Goal: Information Seeking & Learning: Learn about a topic

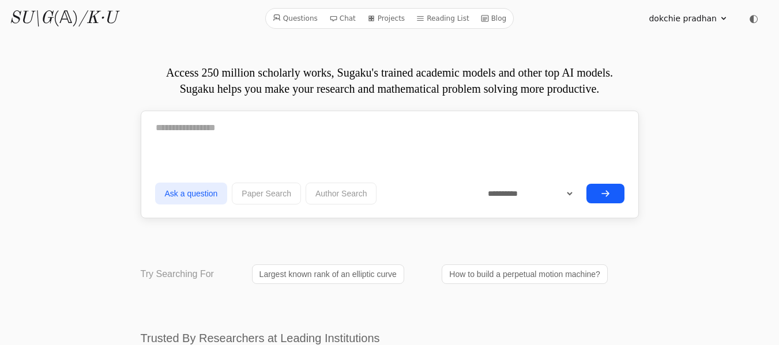
click at [164, 129] on textarea at bounding box center [389, 128] width 469 height 29
paste textarea "**********"
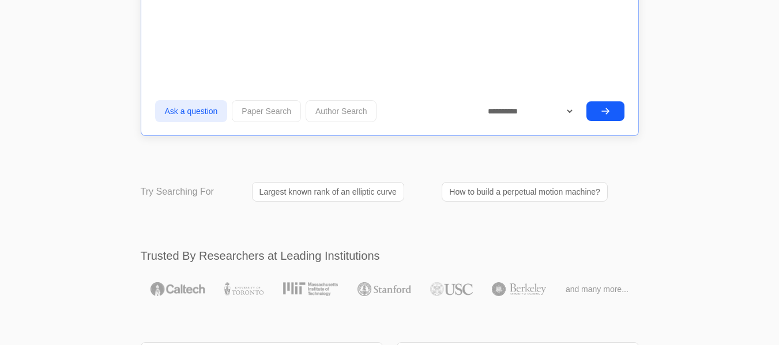
scroll to position [3386, 0]
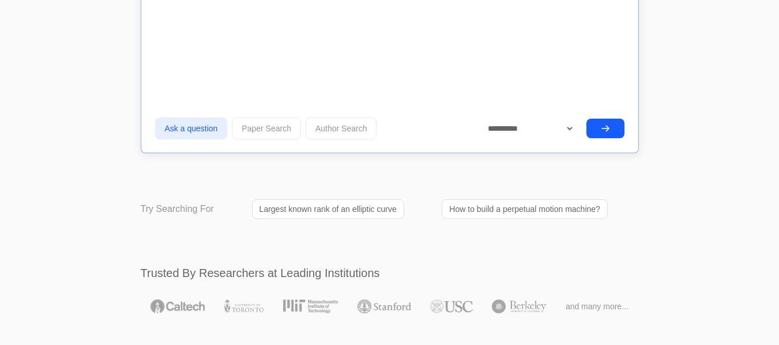
type textarea "**********"
click at [597, 126] on button "submit" at bounding box center [605, 129] width 38 height 20
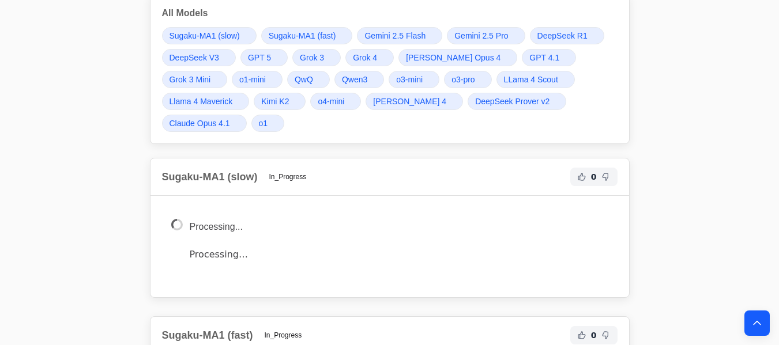
scroll to position [3848, 0]
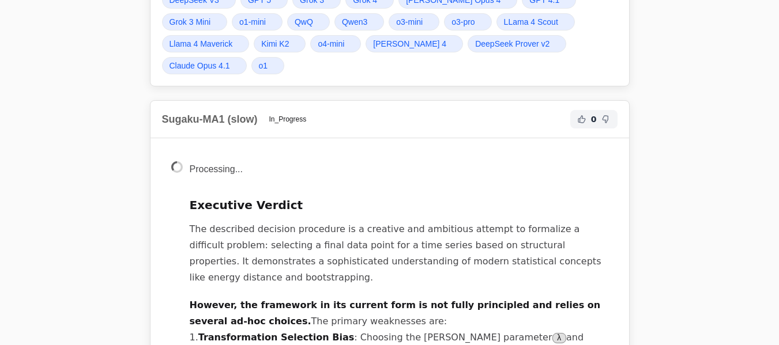
scroll to position [3848, 0]
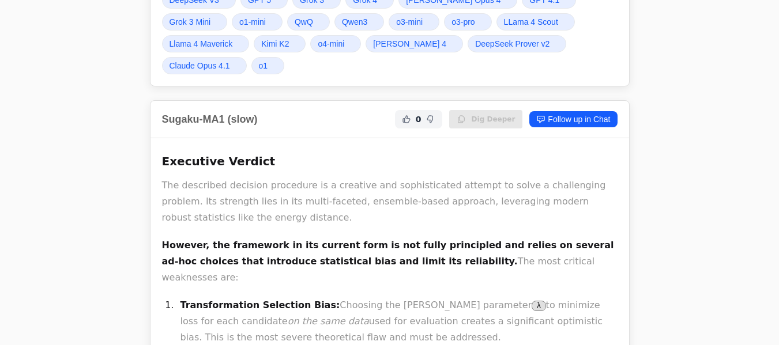
drag, startPoint x: 211, startPoint y: 223, endPoint x: 287, endPoint y: 234, distance: 77.0
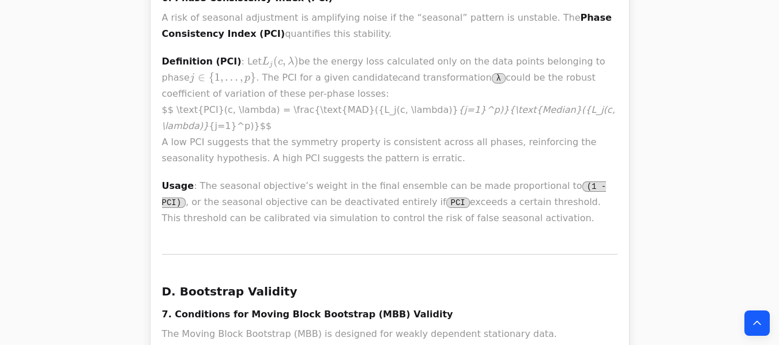
scroll to position [7585, 0]
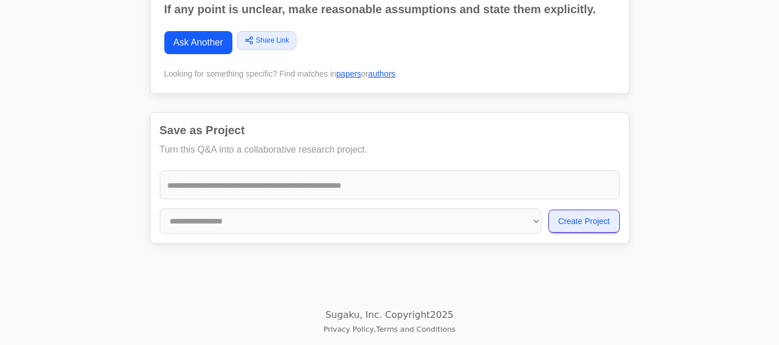
scroll to position [3861, 0]
drag, startPoint x: 499, startPoint y: 46, endPoint x: 202, endPoint y: 200, distance: 334.5
click div "Executive Verdict The described decision procedure is a creative and sophistica…"
copy div "lor ipsumdolo si ame consect adip el sed doeiu temporinci utl etdolo ma aliquae…"
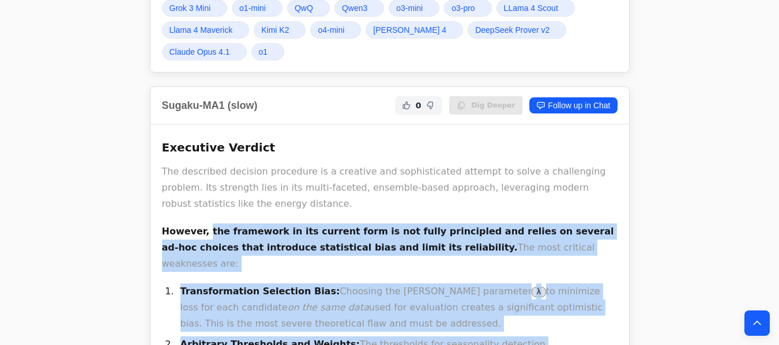
scroll to position [3861, 0]
click at [200, 226] on strong "However, the framework in its current form is not fully principled and relies o…" at bounding box center [388, 239] width 452 height 27
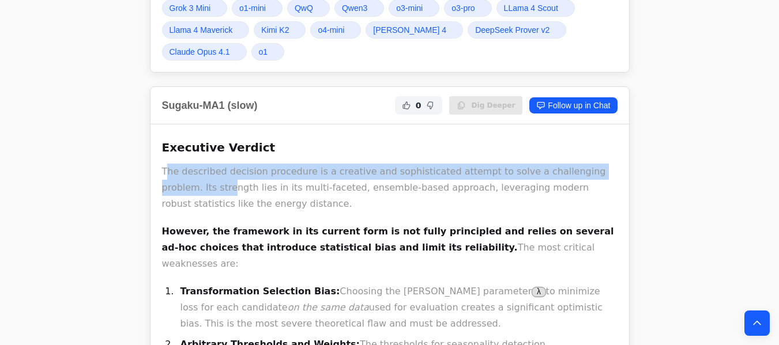
drag, startPoint x: 165, startPoint y: 148, endPoint x: 175, endPoint y: 164, distance: 18.9
click at [175, 164] on p "The described decision procedure is a creative and sophisticated attempt to sol…" at bounding box center [390, 188] width 456 height 48
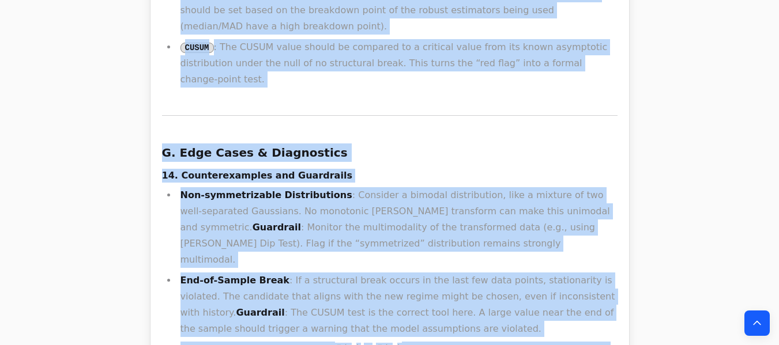
scroll to position [8595, 0]
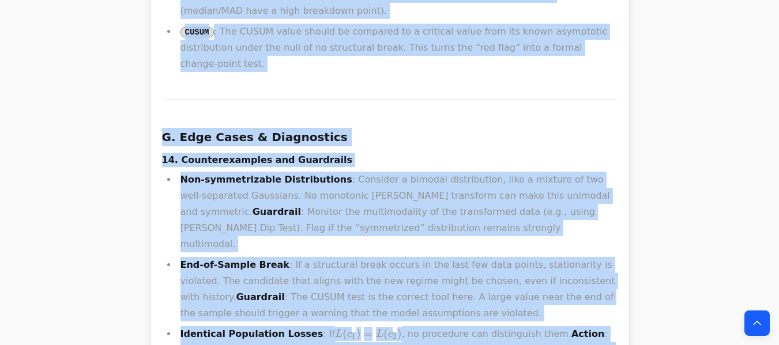
drag, startPoint x: 161, startPoint y: 146, endPoint x: 501, endPoint y: 73, distance: 347.9
copy div "The described decision procedure is a creative and sophisticated attempt to sol…"
